Goal: Register for event/course

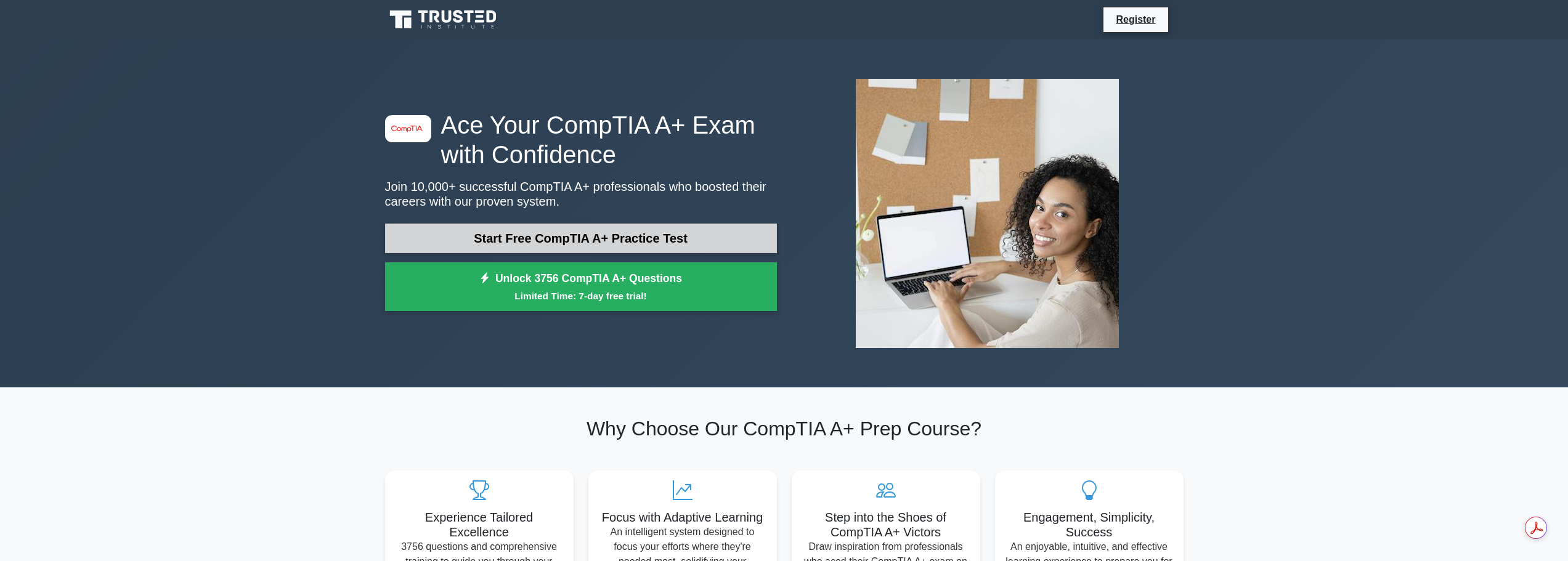
click at [591, 233] on link "Start Free CompTIA A+ Practice Test" at bounding box center [581, 239] width 392 height 29
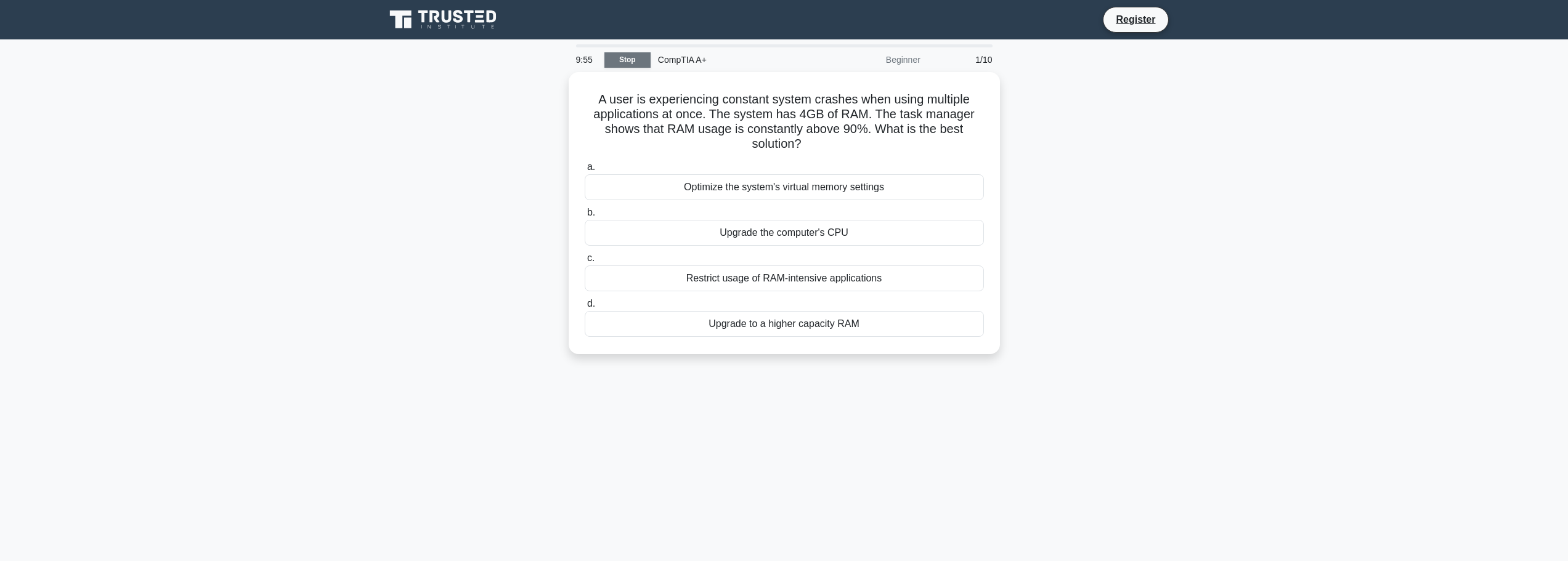
click at [639, 55] on link "Stop" at bounding box center [627, 60] width 46 height 15
click at [785, 327] on div "Upgrade to a higher capacity RAM" at bounding box center [784, 321] width 399 height 26
click at [585, 305] on input "d. Upgrade to a higher capacity RAM" at bounding box center [585, 301] width 0 height 8
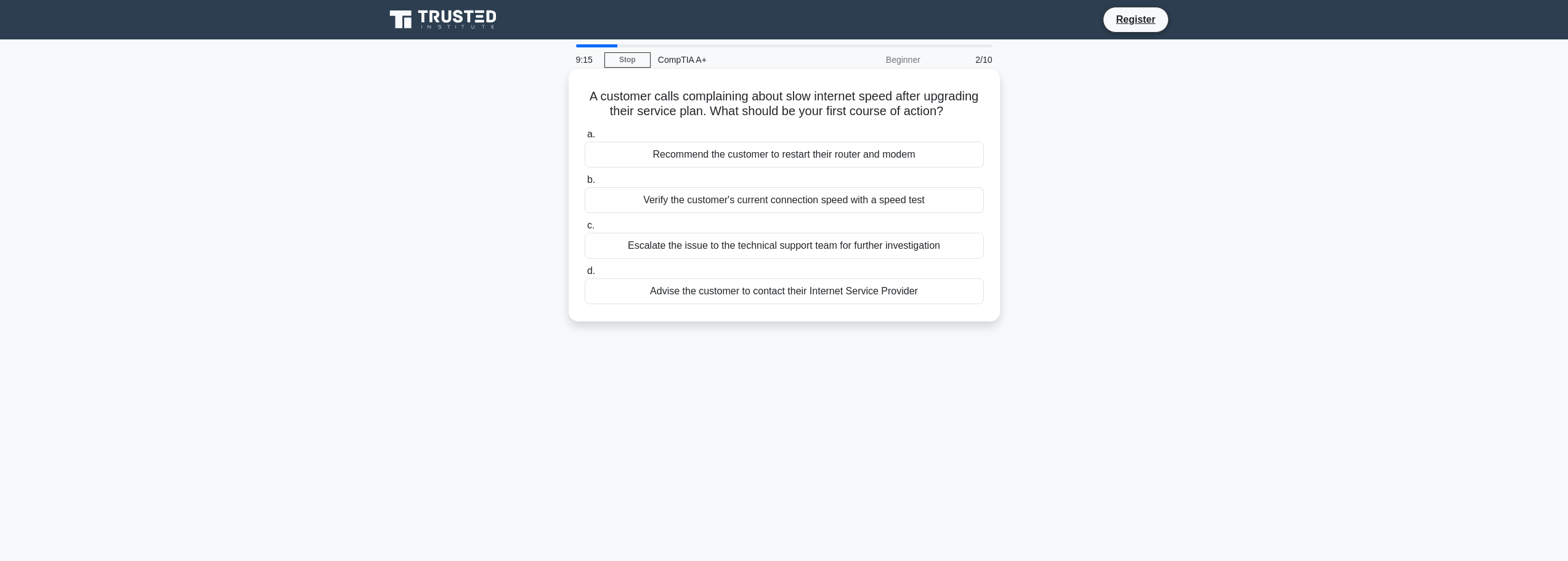
click at [740, 212] on div "Verify the customer's current connection speed with a speed test" at bounding box center [784, 200] width 399 height 26
click at [585, 184] on input "b. Verify the customer's current connection speed with a speed test" at bounding box center [585, 179] width 0 height 8
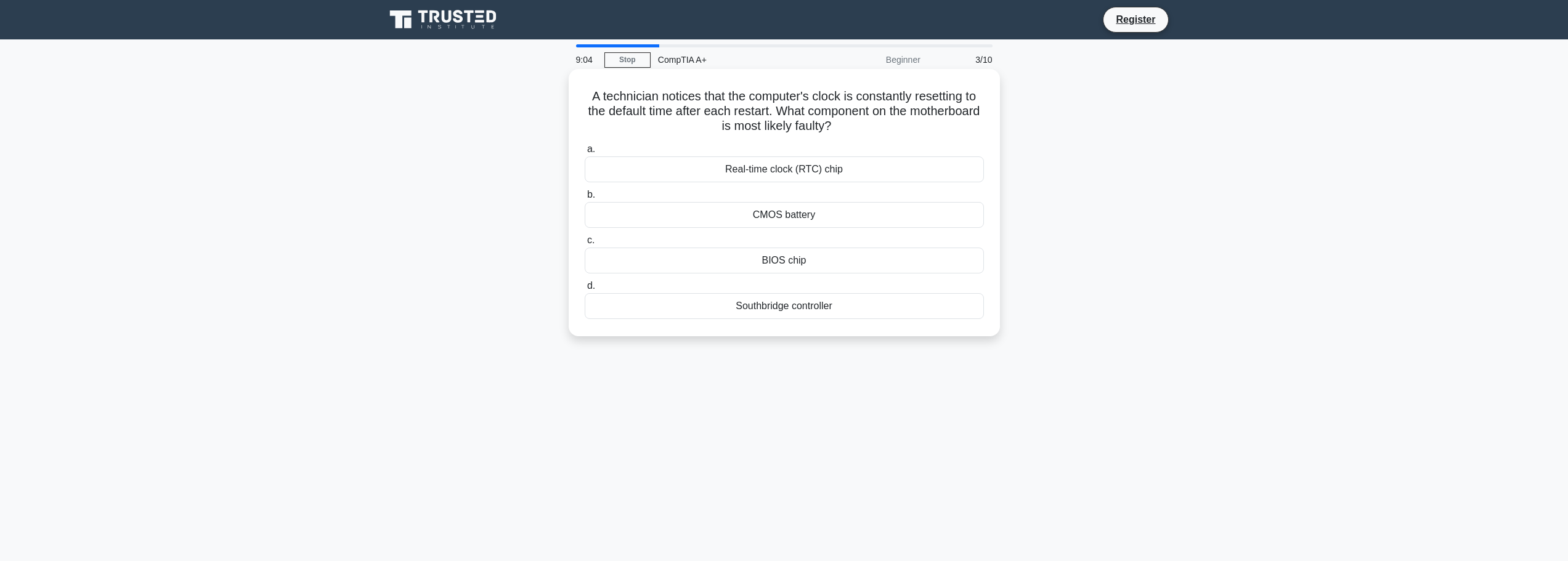
click at [771, 219] on div "CMOS battery" at bounding box center [784, 215] width 399 height 26
click at [585, 199] on input "b. CMOS battery" at bounding box center [585, 195] width 0 height 8
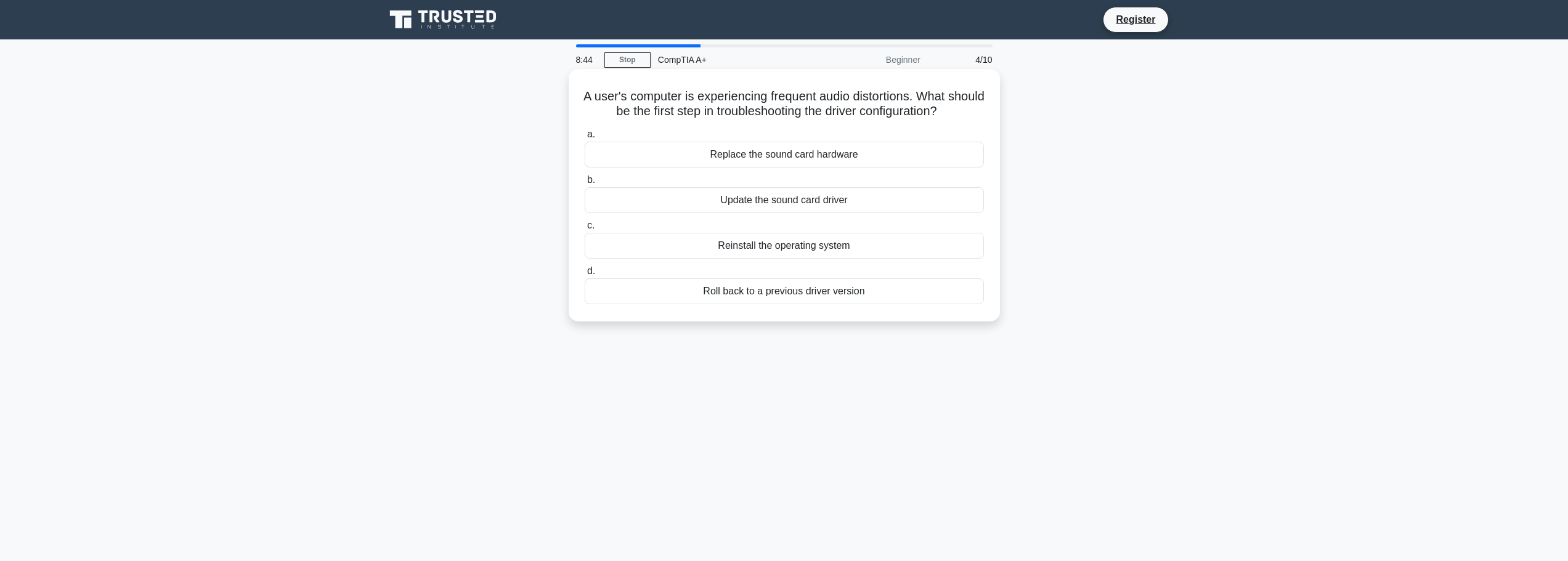
click at [802, 201] on div "Update the sound card driver" at bounding box center [784, 200] width 399 height 26
click at [585, 184] on input "b. Update the sound card driver" at bounding box center [585, 179] width 0 height 8
click at [766, 298] on div "UEFI" at bounding box center [784, 291] width 399 height 26
click at [585, 275] on input "d. UEFI" at bounding box center [585, 271] width 0 height 8
click at [790, 158] on div "Ribbon cartridge" at bounding box center [784, 155] width 399 height 26
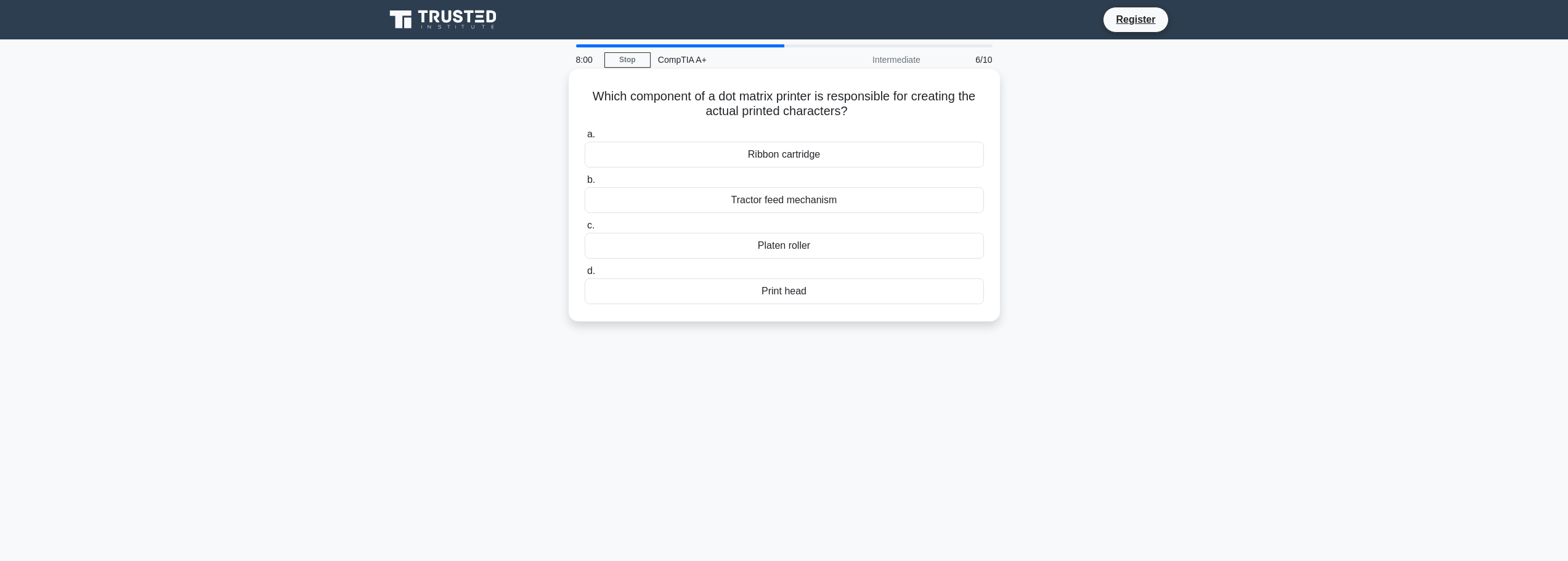
click at [585, 138] on input "a. Ribbon cartridge" at bounding box center [585, 134] width 0 height 8
click at [789, 203] on div "Biometric authentication for user login" at bounding box center [784, 200] width 399 height 26
click at [585, 184] on input "b. Biometric authentication for user login" at bounding box center [585, 179] width 0 height 8
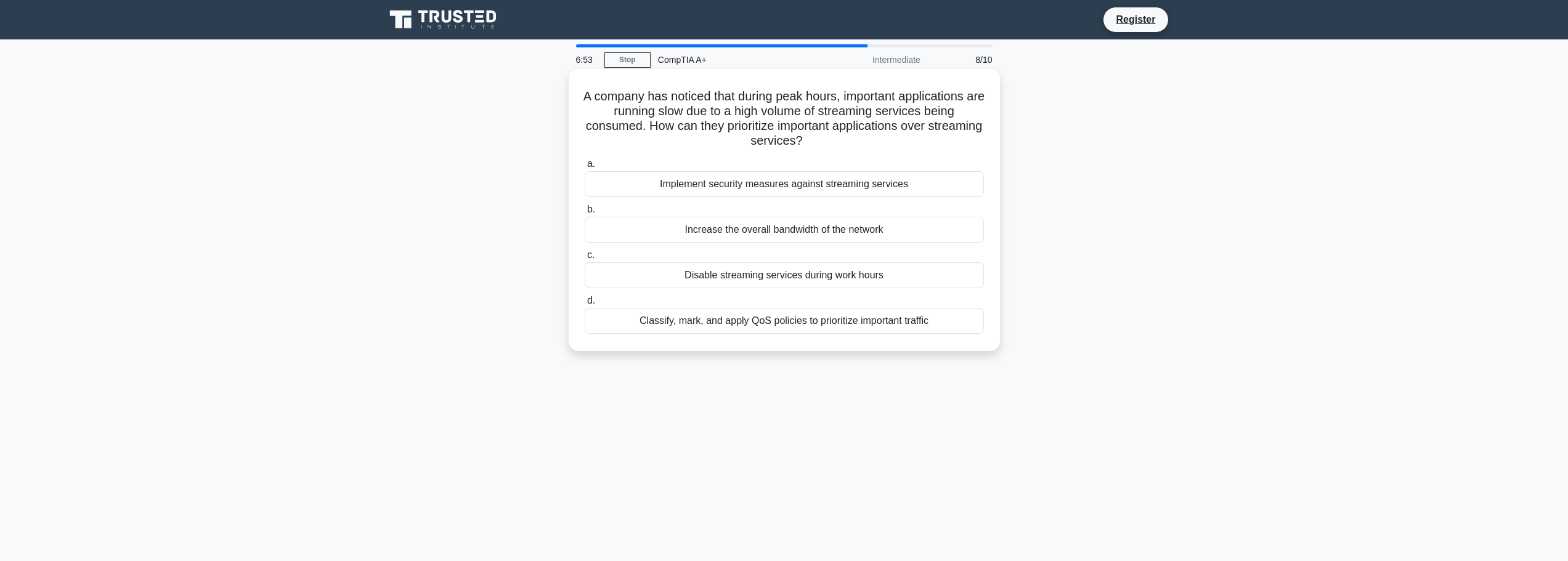
click at [811, 231] on div "Increase the overall bandwidth of the network" at bounding box center [784, 230] width 399 height 26
click at [585, 214] on input "b. Increase the overall bandwidth of the network" at bounding box center [585, 209] width 0 height 8
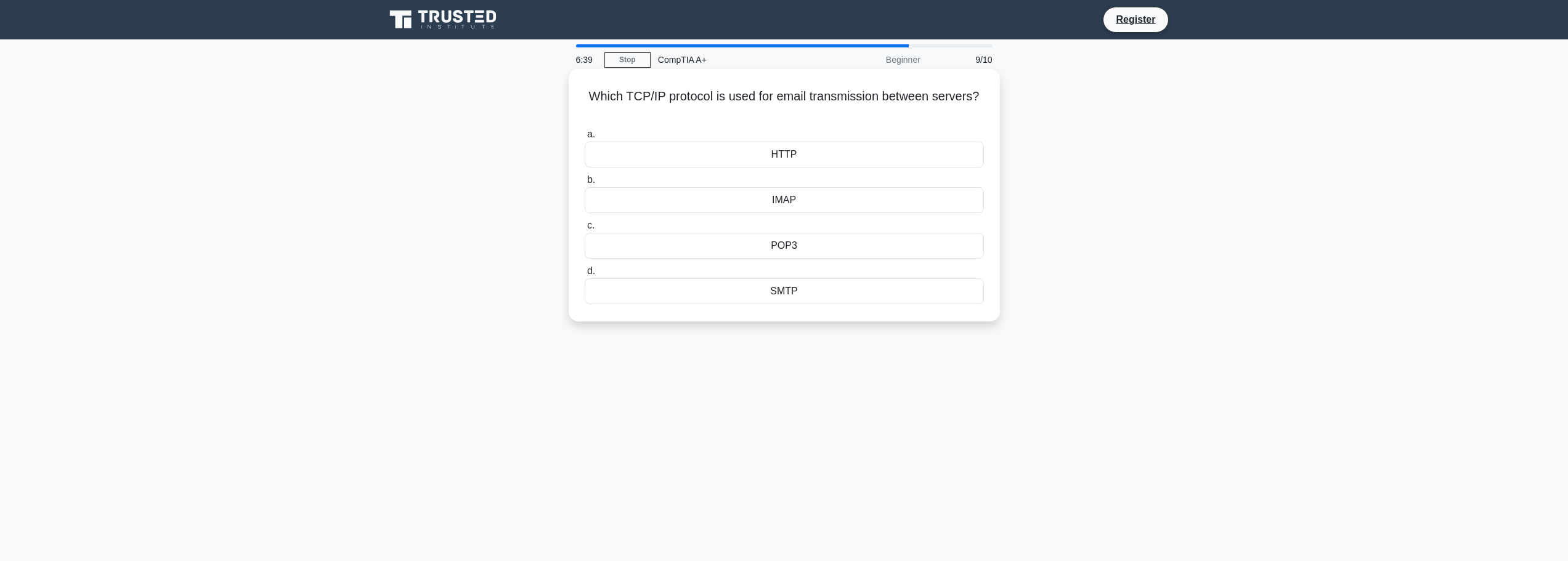
click at [815, 151] on div "HTTP" at bounding box center [784, 155] width 399 height 26
click at [585, 138] on input "a. HTTP" at bounding box center [585, 134] width 0 height 8
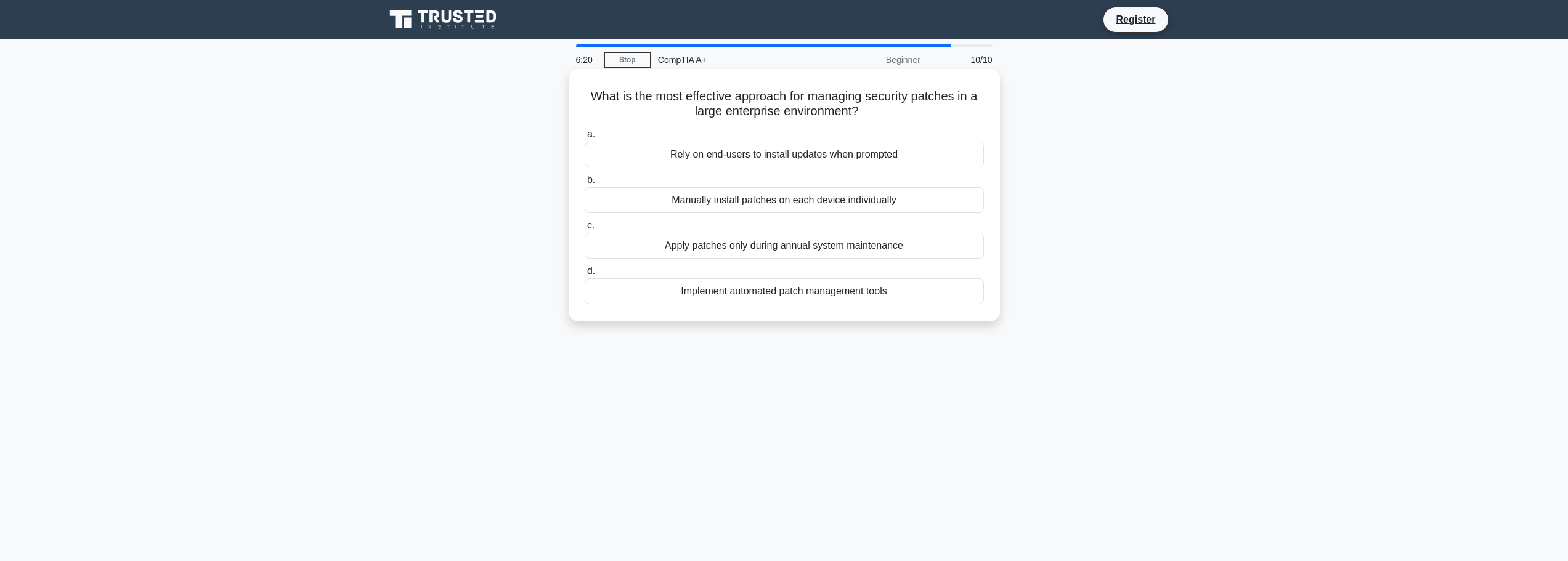
click at [758, 292] on div "Implement automated patch management tools" at bounding box center [784, 291] width 399 height 26
click at [585, 275] on input "d. Implement automated patch management tools" at bounding box center [585, 271] width 0 height 8
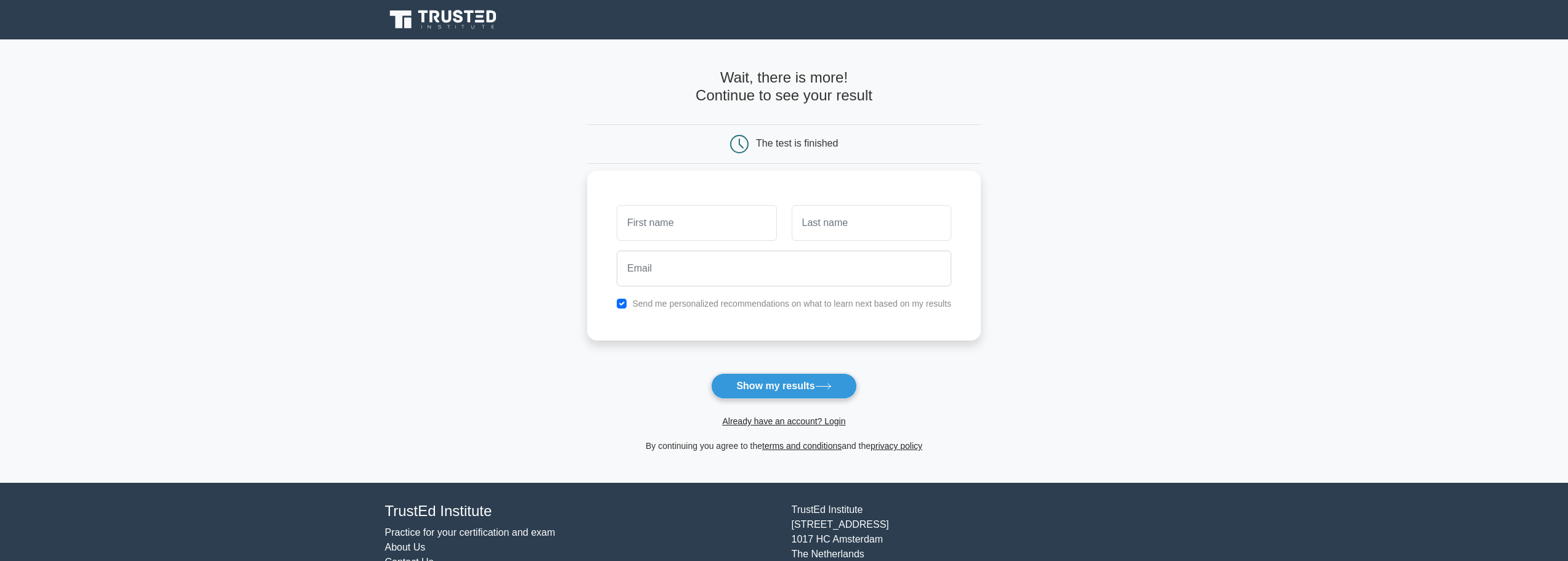
click at [722, 213] on input "text" at bounding box center [696, 222] width 159 height 36
type input "BRENDON"
click at [821, 224] on input "text" at bounding box center [871, 222] width 159 height 36
type input "BOUWER"
click at [774, 277] on input "email" at bounding box center [783, 268] width 334 height 36
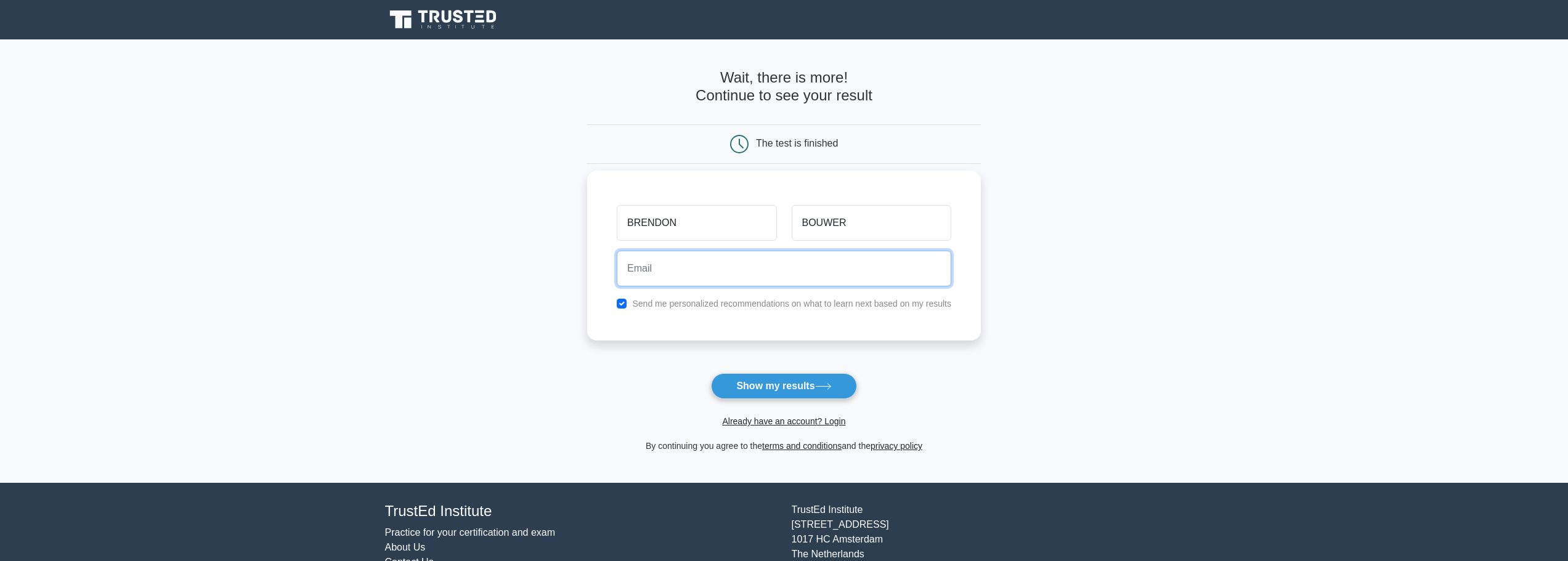
type input "brendonbouwer@gmail.com"
click at [622, 300] on input "checkbox" at bounding box center [621, 303] width 10 height 10
checkbox input "false"
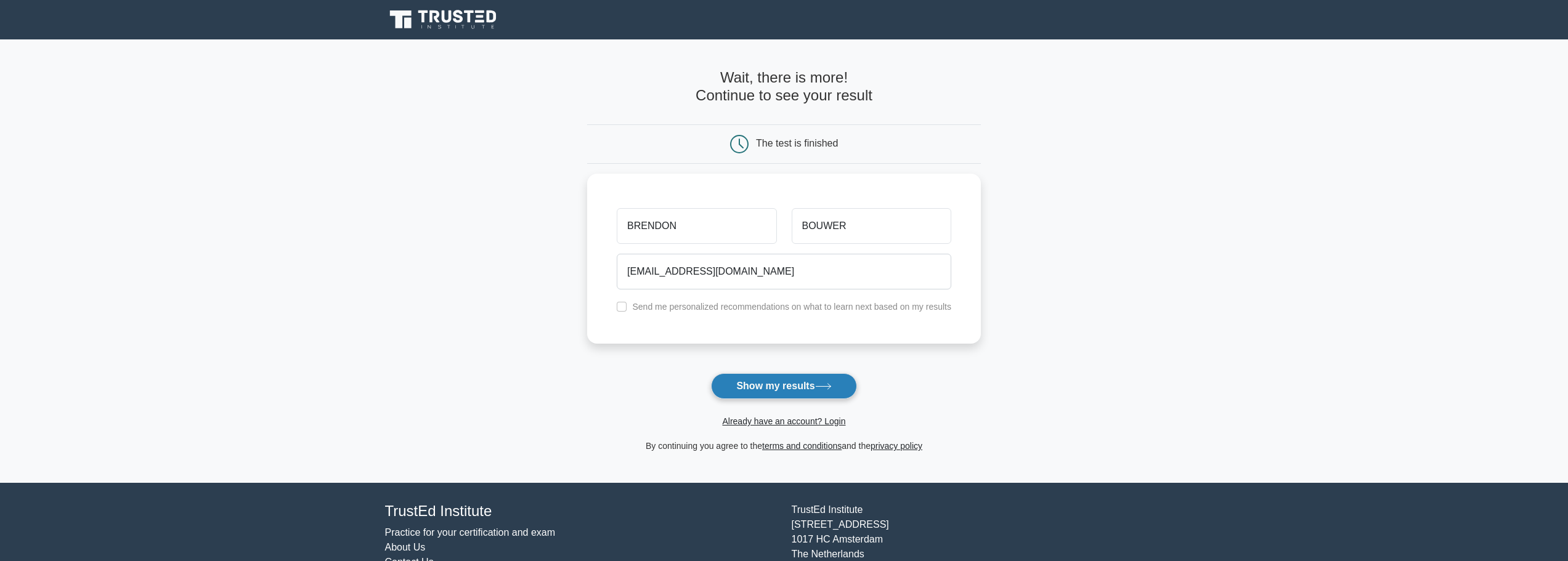
click at [795, 385] on button "Show my results" at bounding box center [784, 386] width 146 height 26
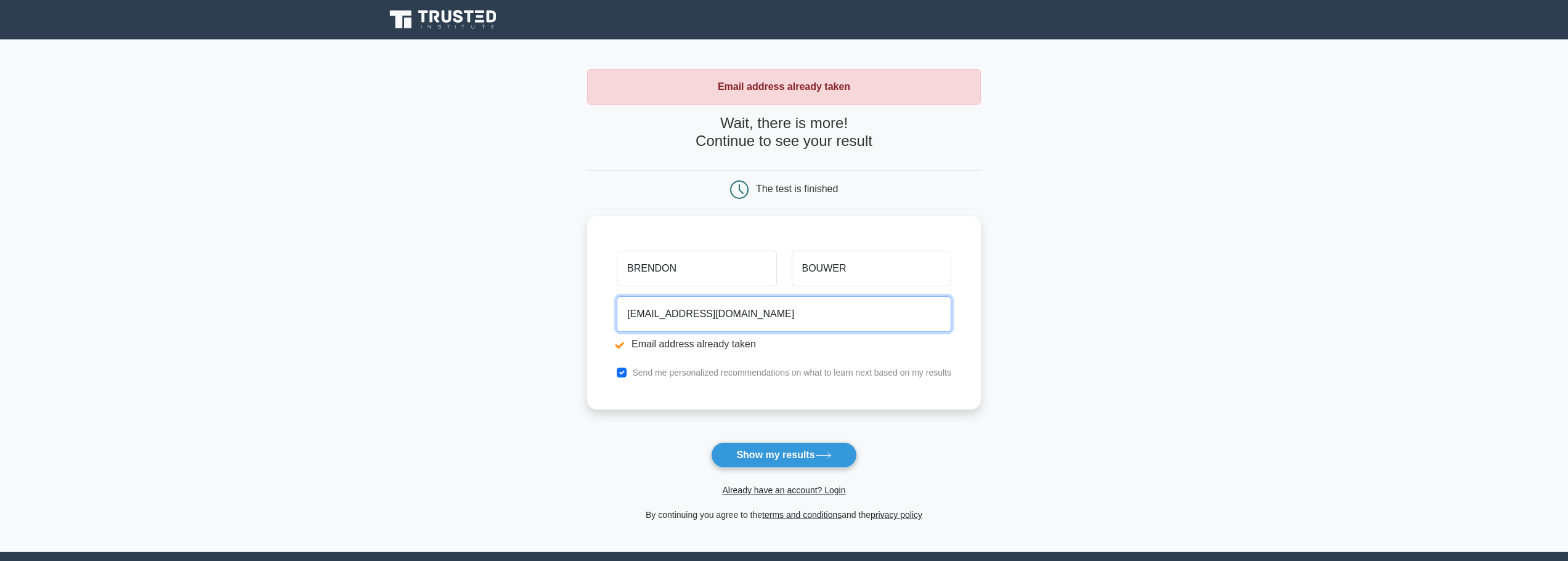
click at [747, 320] on input "[EMAIL_ADDRESS][DOMAIN_NAME]" at bounding box center [783, 313] width 334 height 36
drag, startPoint x: 730, startPoint y: 314, endPoint x: 484, endPoint y: 311, distance: 246.0
click at [484, 311] on main "Email address already taken Wait, there is more! Continue to see your result Th…" at bounding box center [784, 295] width 1568 height 513
click at [678, 325] on input "email" at bounding box center [783, 313] width 334 height 36
type input "brendon.bouwer@yahoo.com"
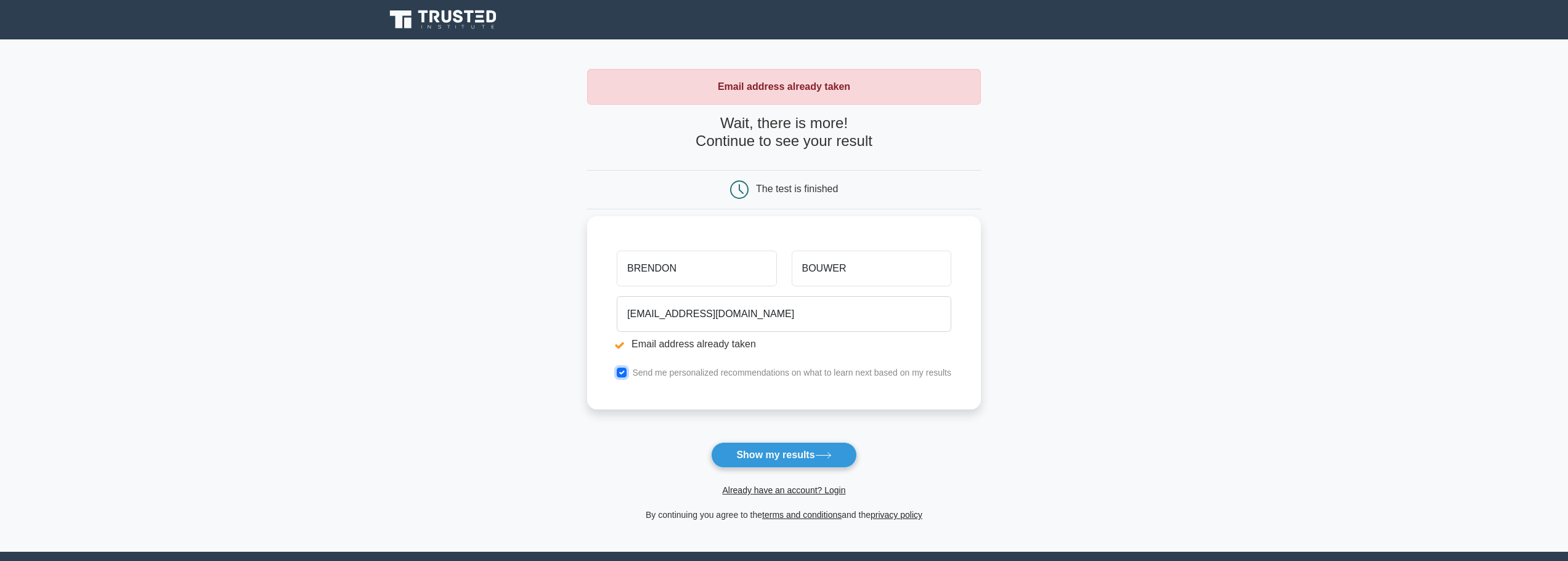
click at [624, 373] on input "checkbox" at bounding box center [621, 372] width 10 height 10
checkbox input "false"
click at [774, 449] on button "Show my results" at bounding box center [784, 455] width 146 height 26
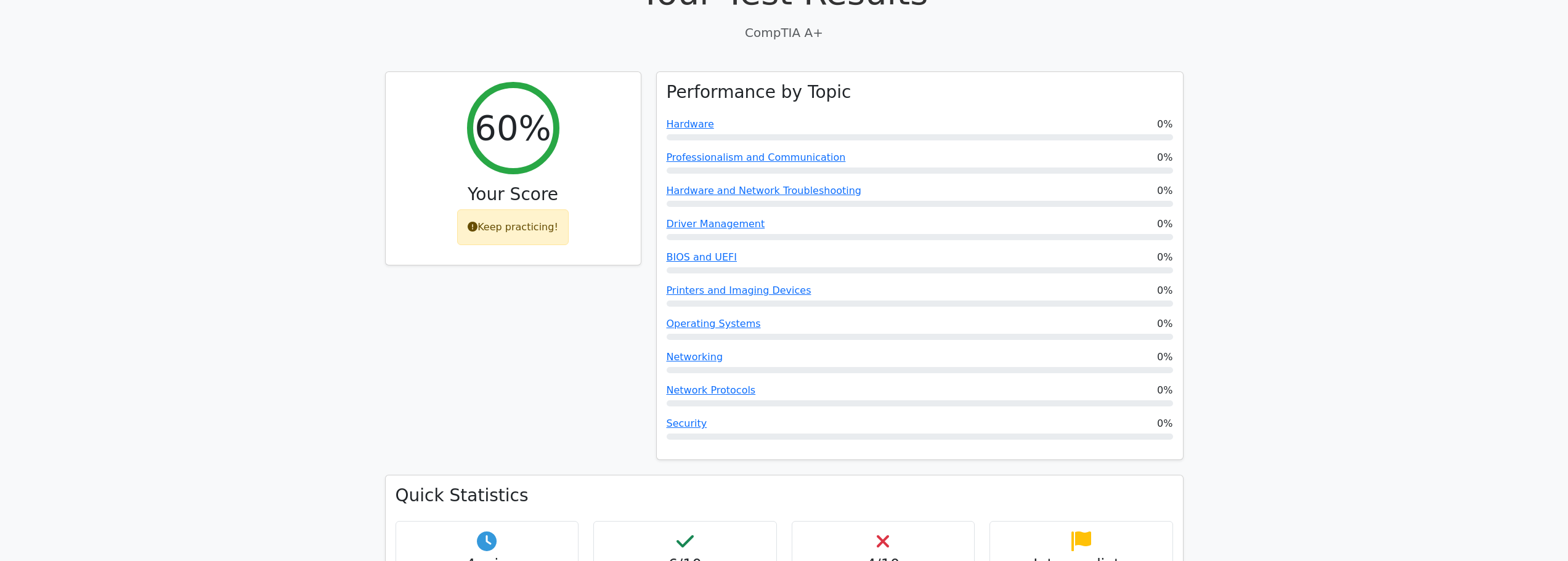
scroll to position [432, 0]
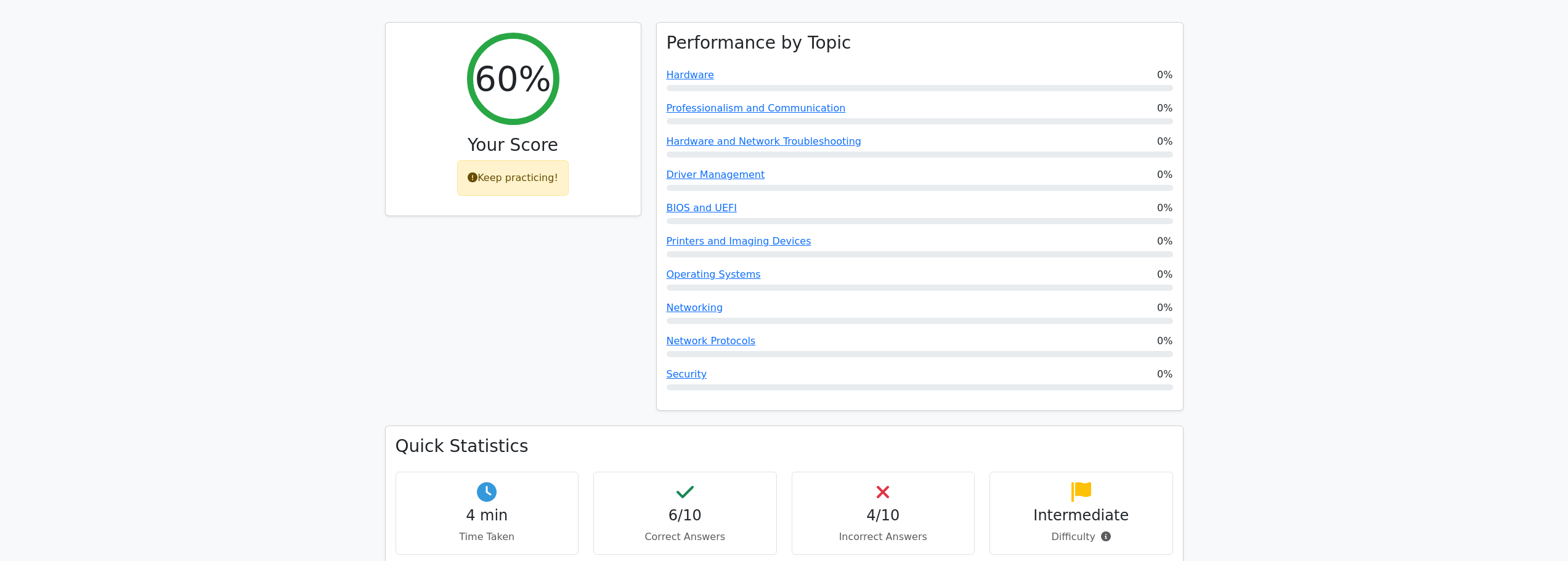
drag, startPoint x: 368, startPoint y: 224, endPoint x: 369, endPoint y: 230, distance: 6.1
